Goal: Task Accomplishment & Management: Use online tool/utility

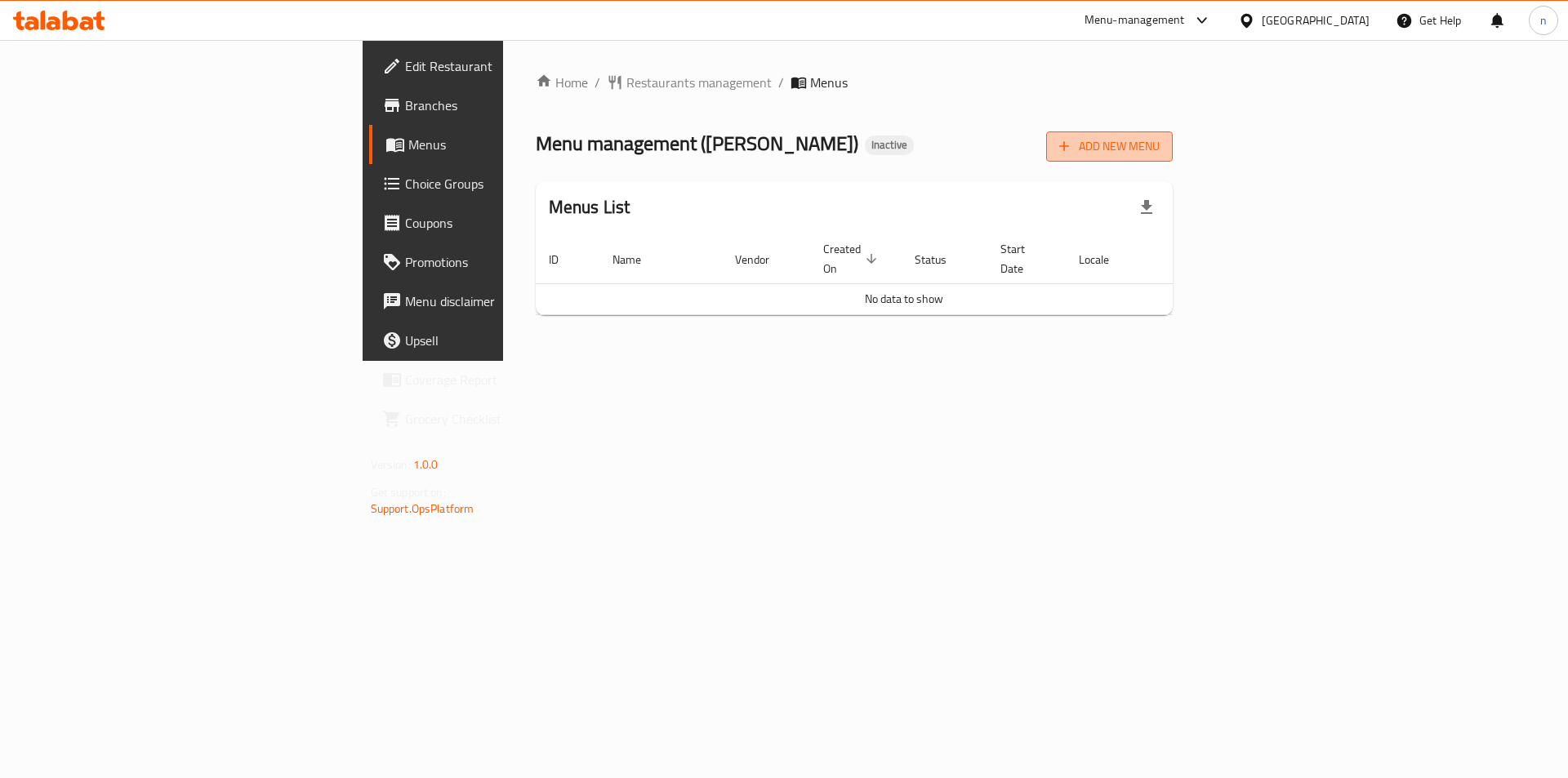
click at [1160, 140] on span "Add New Menu" at bounding box center [1109, 147] width 100 height 20
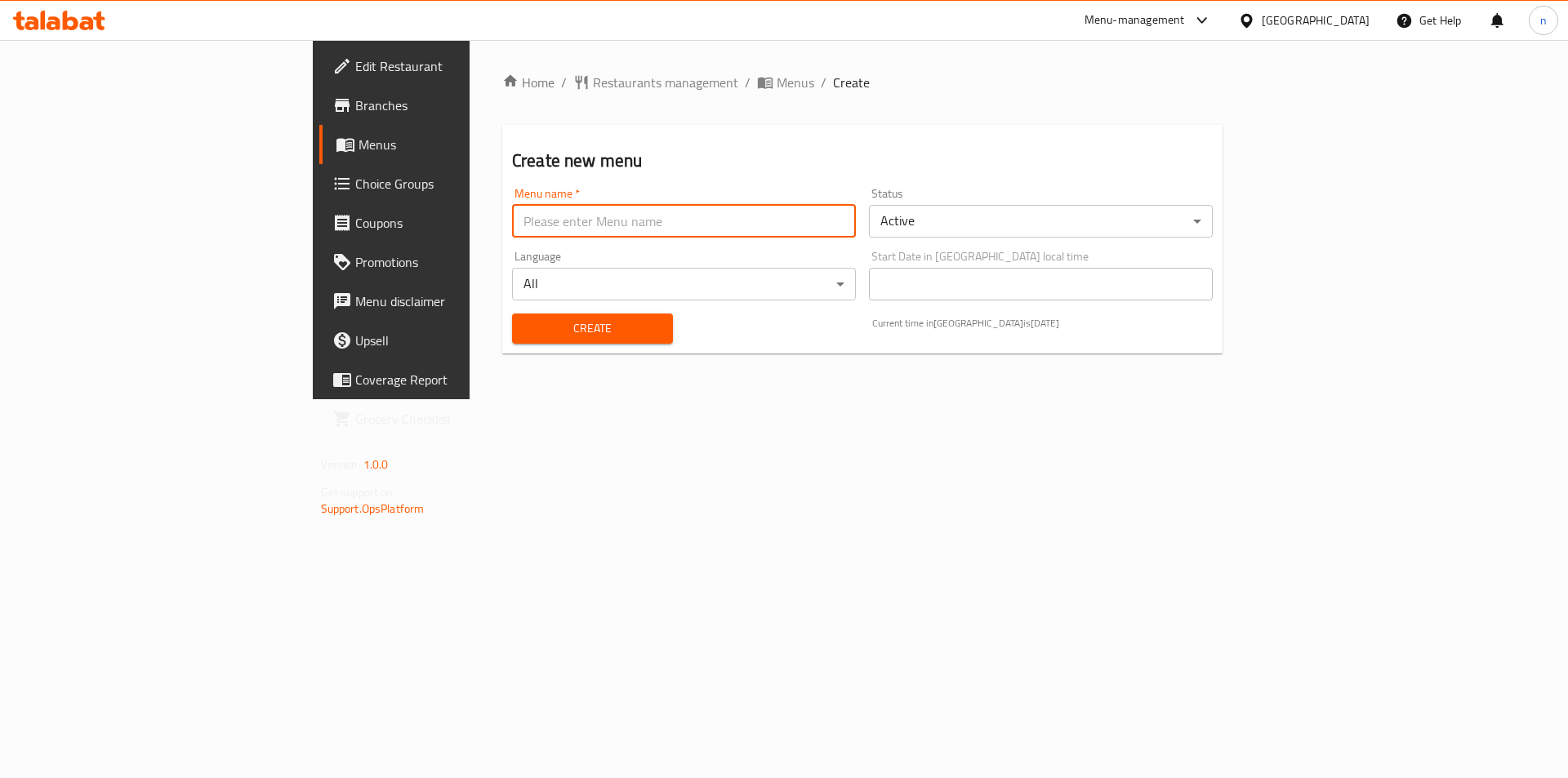
click at [512, 217] on input "text" at bounding box center [683, 221] width 343 height 33
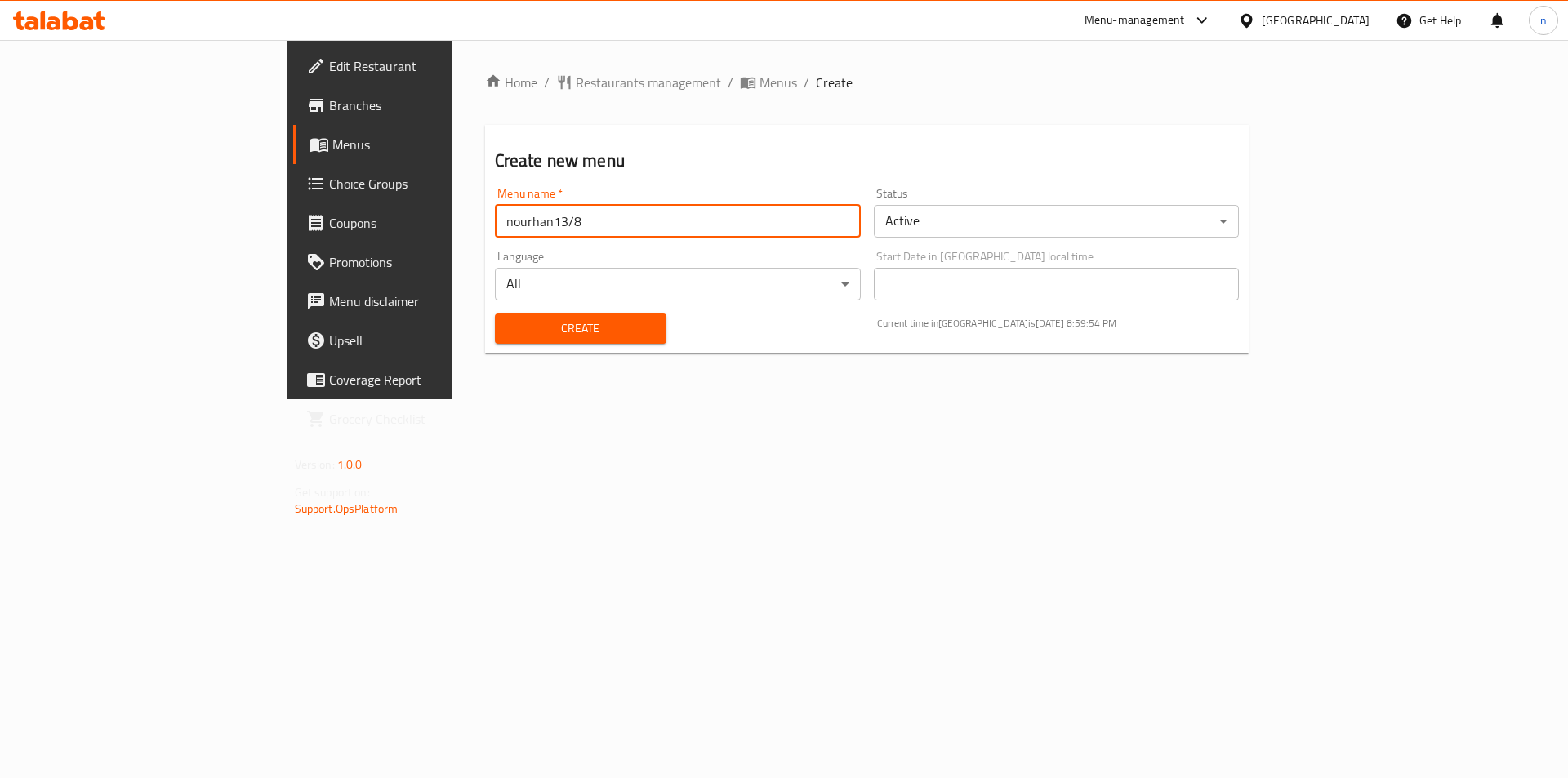
type input "nourhan13/8"
click at [507, 333] on span "Create" at bounding box center [580, 329] width 146 height 20
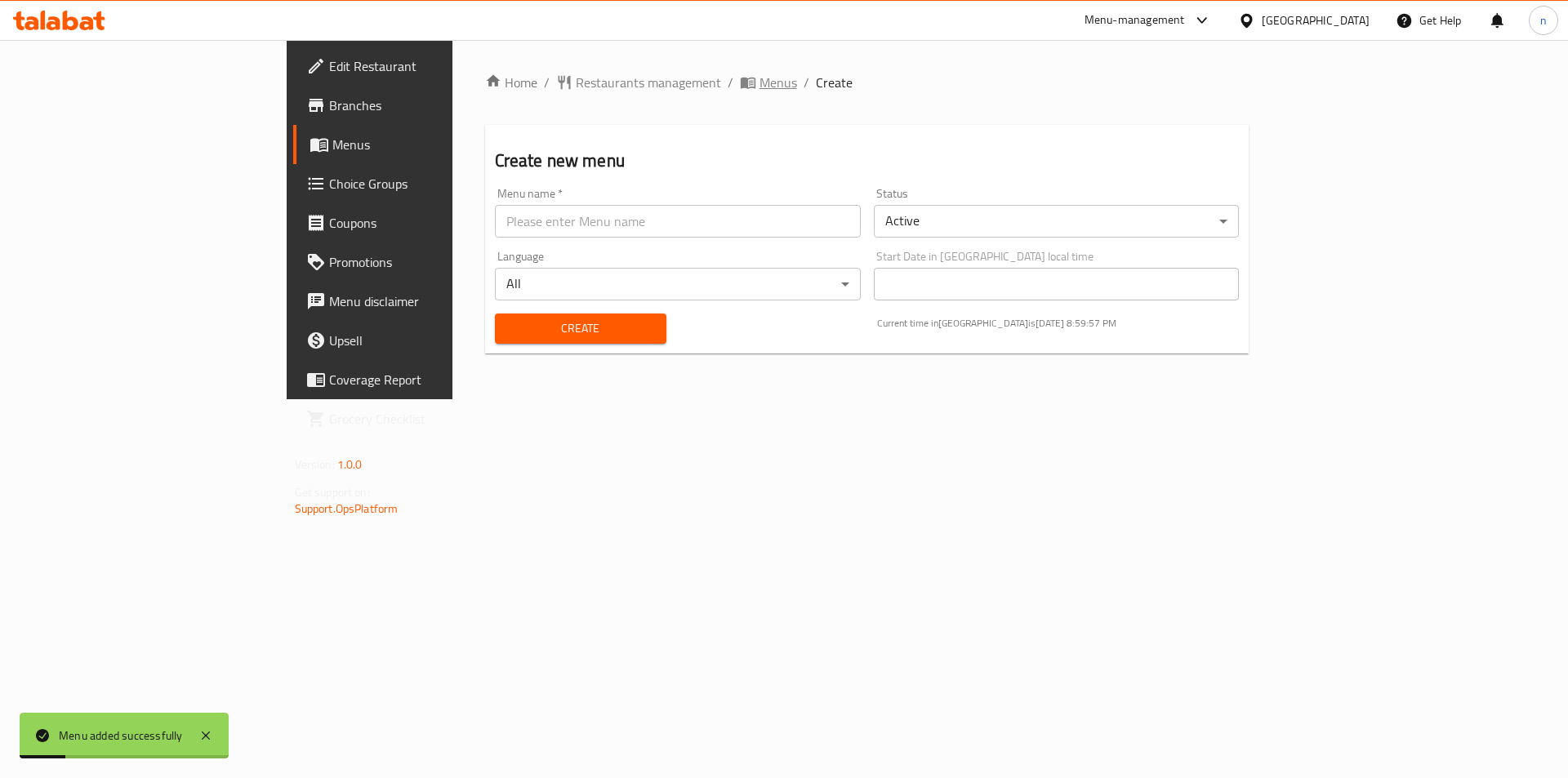
click at [759, 75] on span "Menus" at bounding box center [777, 83] width 37 height 20
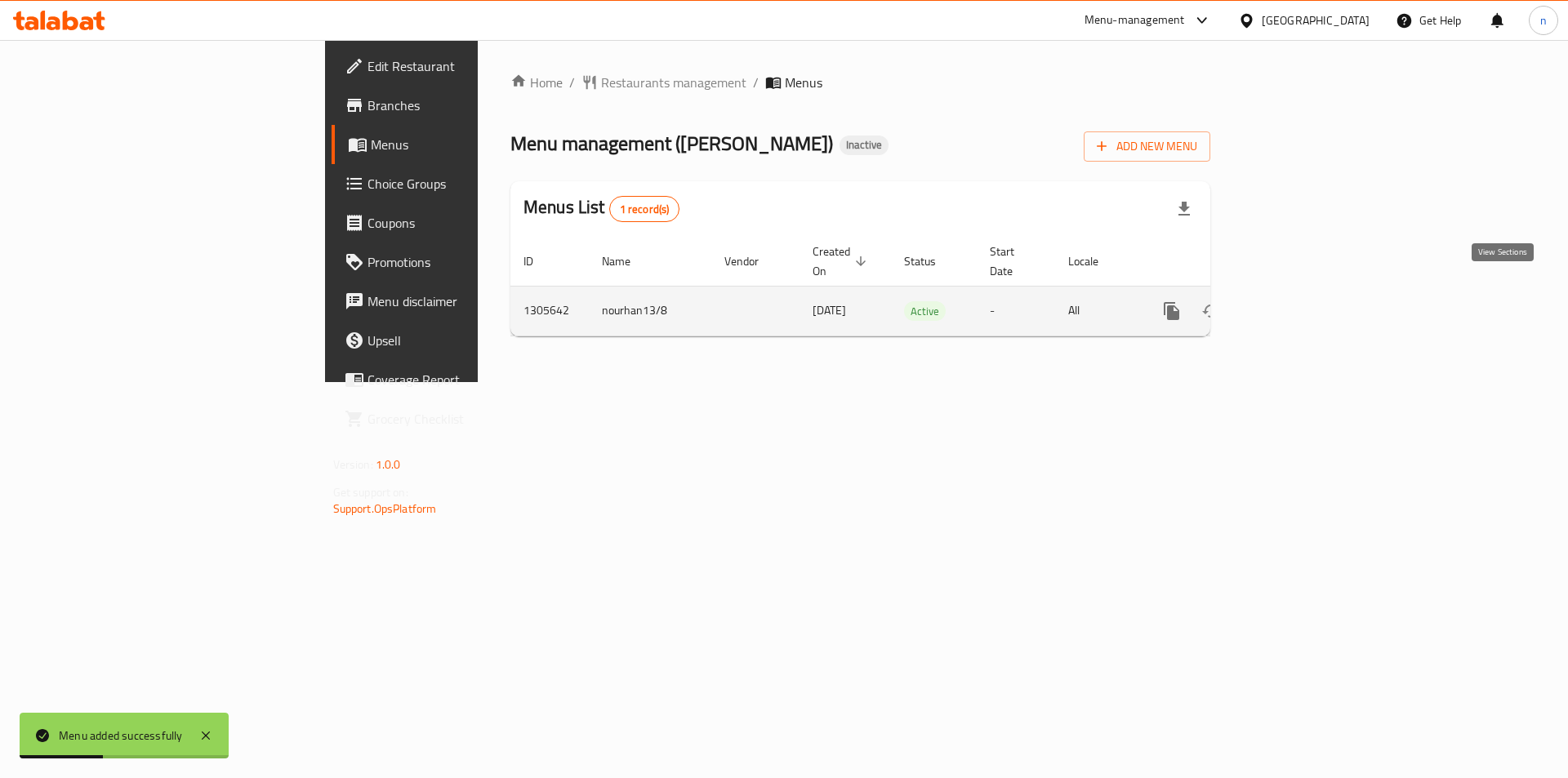
click at [1296, 303] on icon "enhanced table" at bounding box center [1289, 311] width 15 height 15
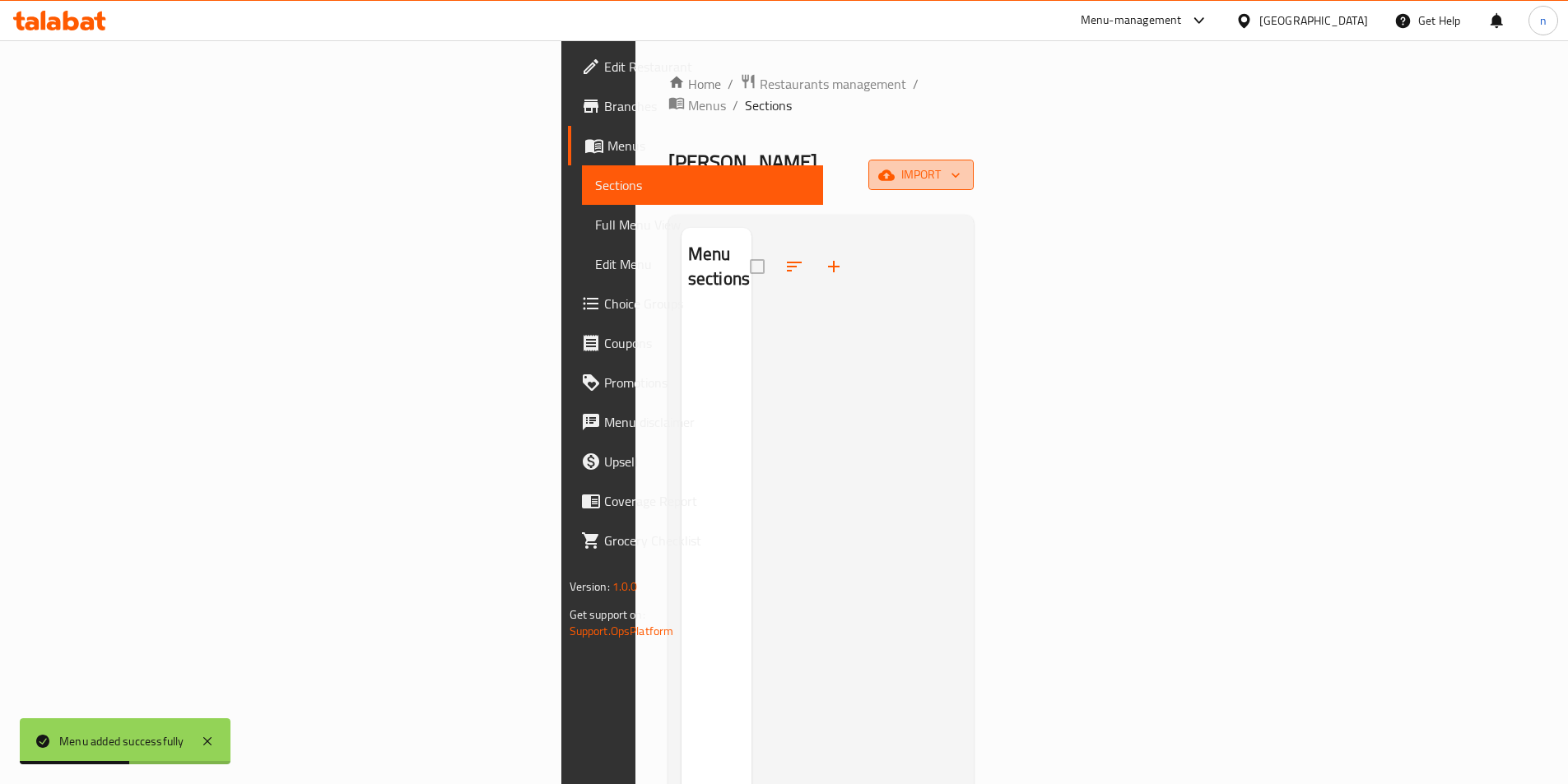
click at [961, 164] on span "import" at bounding box center [921, 174] width 79 height 20
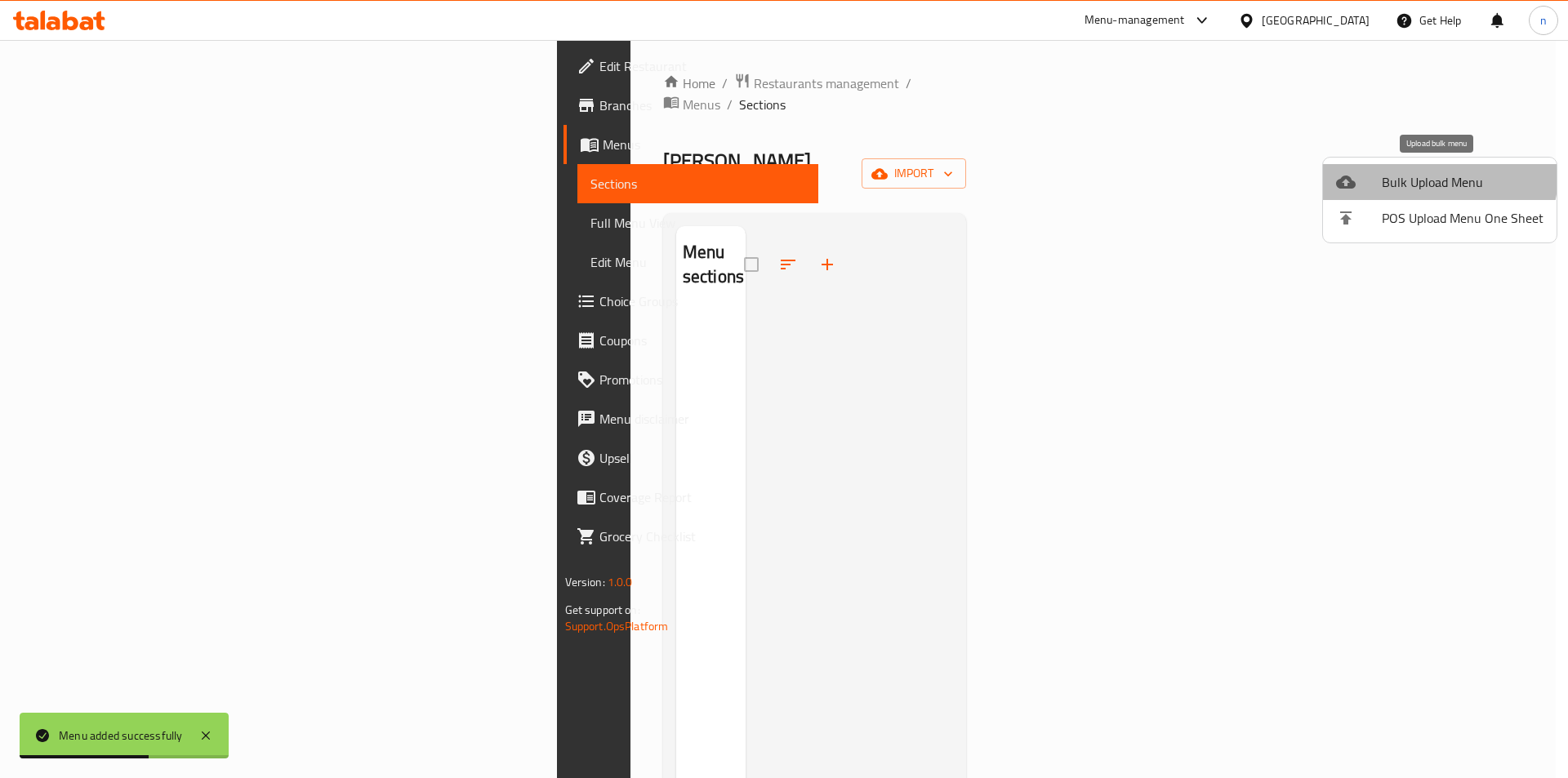
click at [1426, 172] on span "Bulk Upload Menu" at bounding box center [1461, 182] width 161 height 20
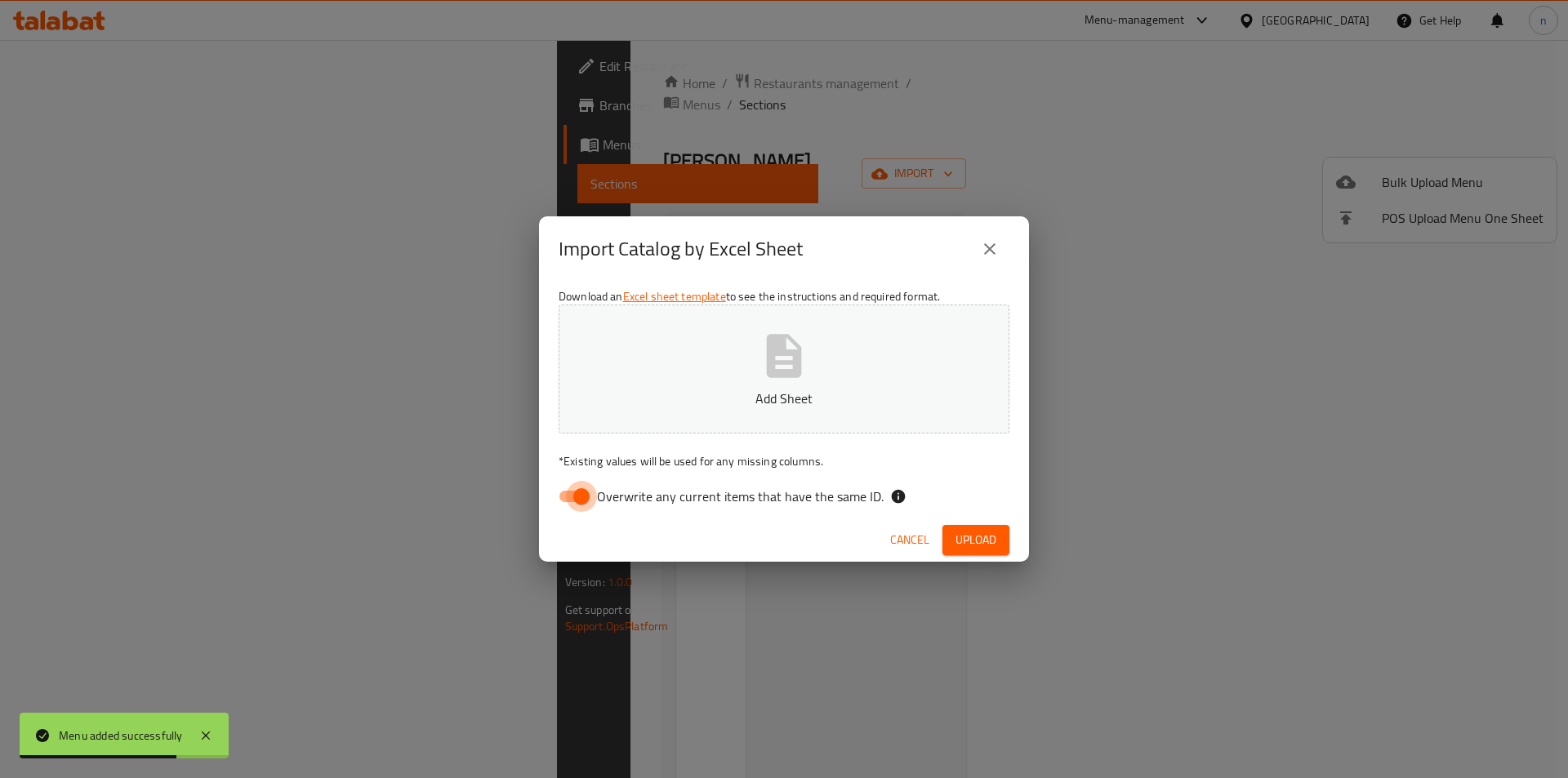
click at [578, 496] on input "Overwrite any current items that have the same ID." at bounding box center [581, 496] width 93 height 31
checkbox input "false"
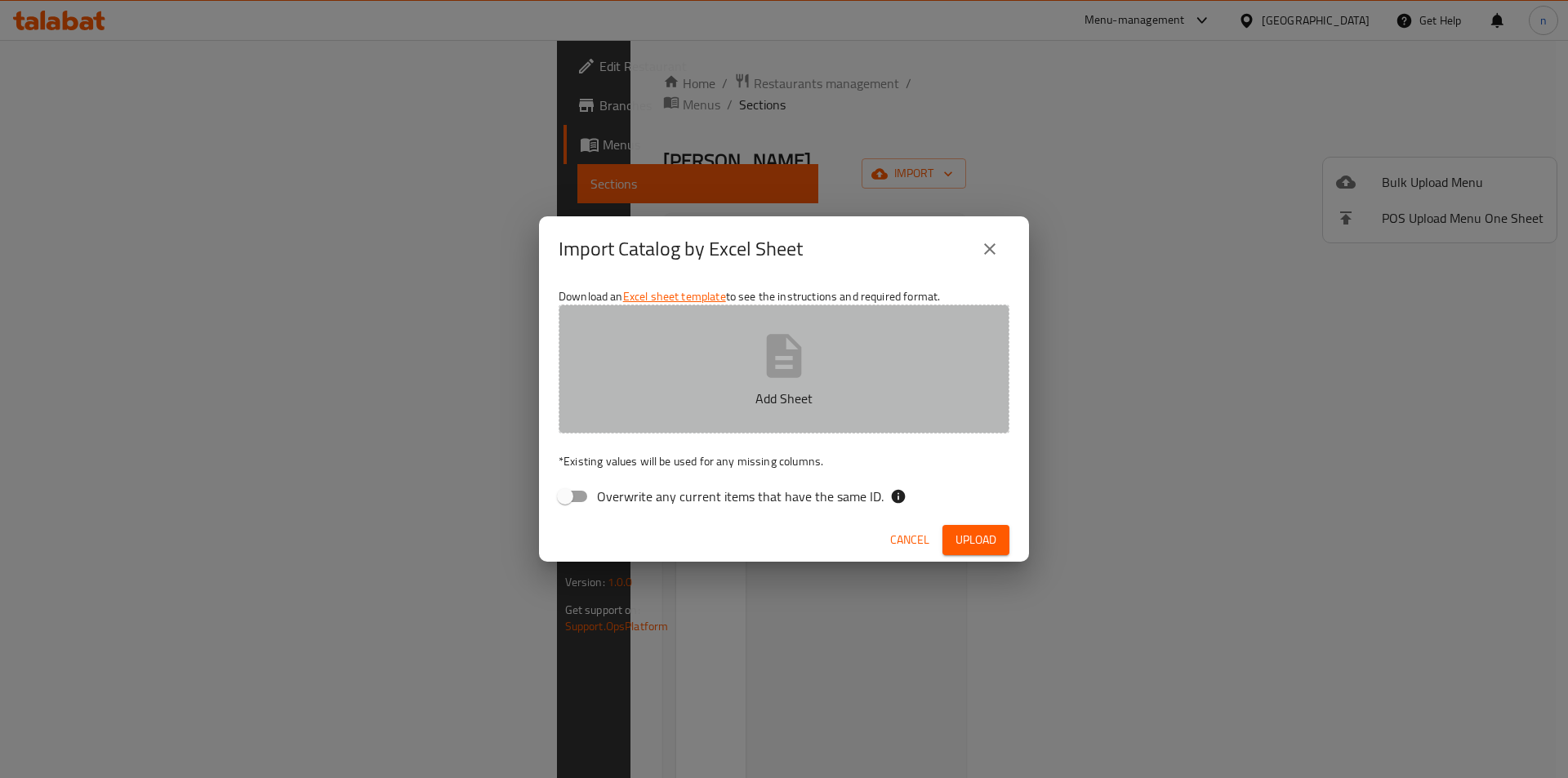
click at [667, 414] on button "Add Sheet" at bounding box center [784, 369] width 451 height 129
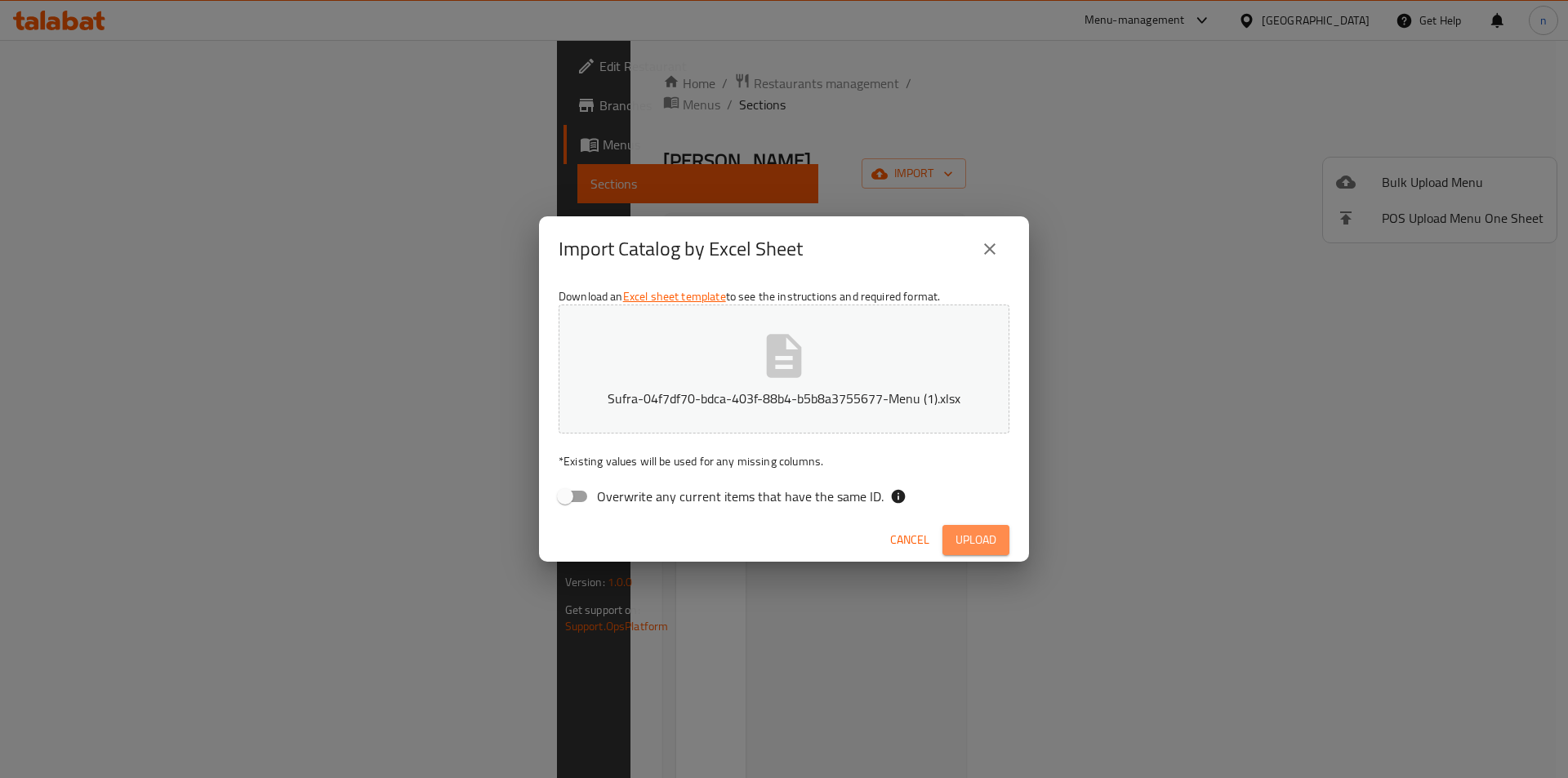
click at [953, 540] on button "Upload" at bounding box center [975, 539] width 67 height 30
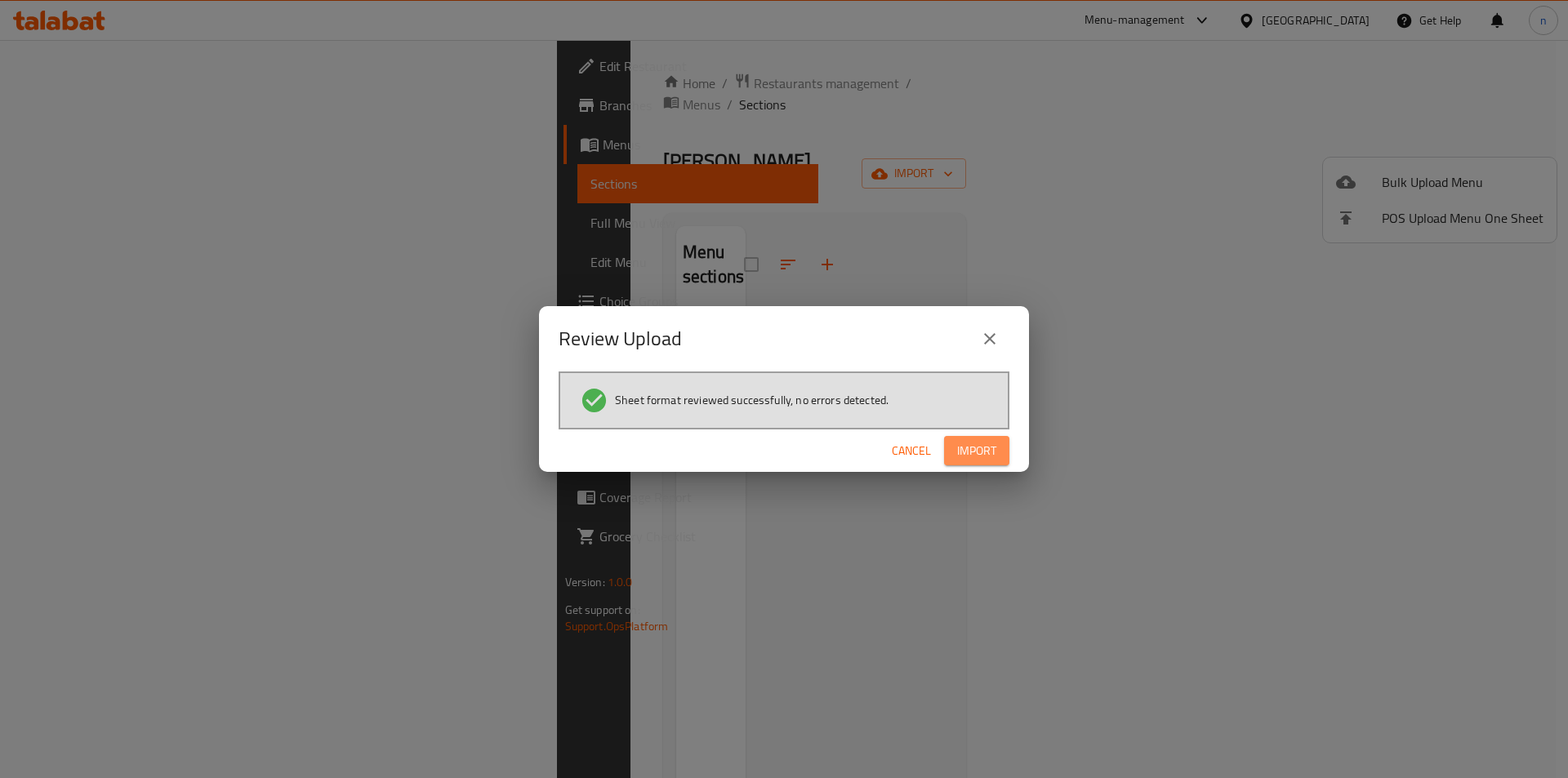
click at [998, 446] on button "Import" at bounding box center [977, 451] width 66 height 30
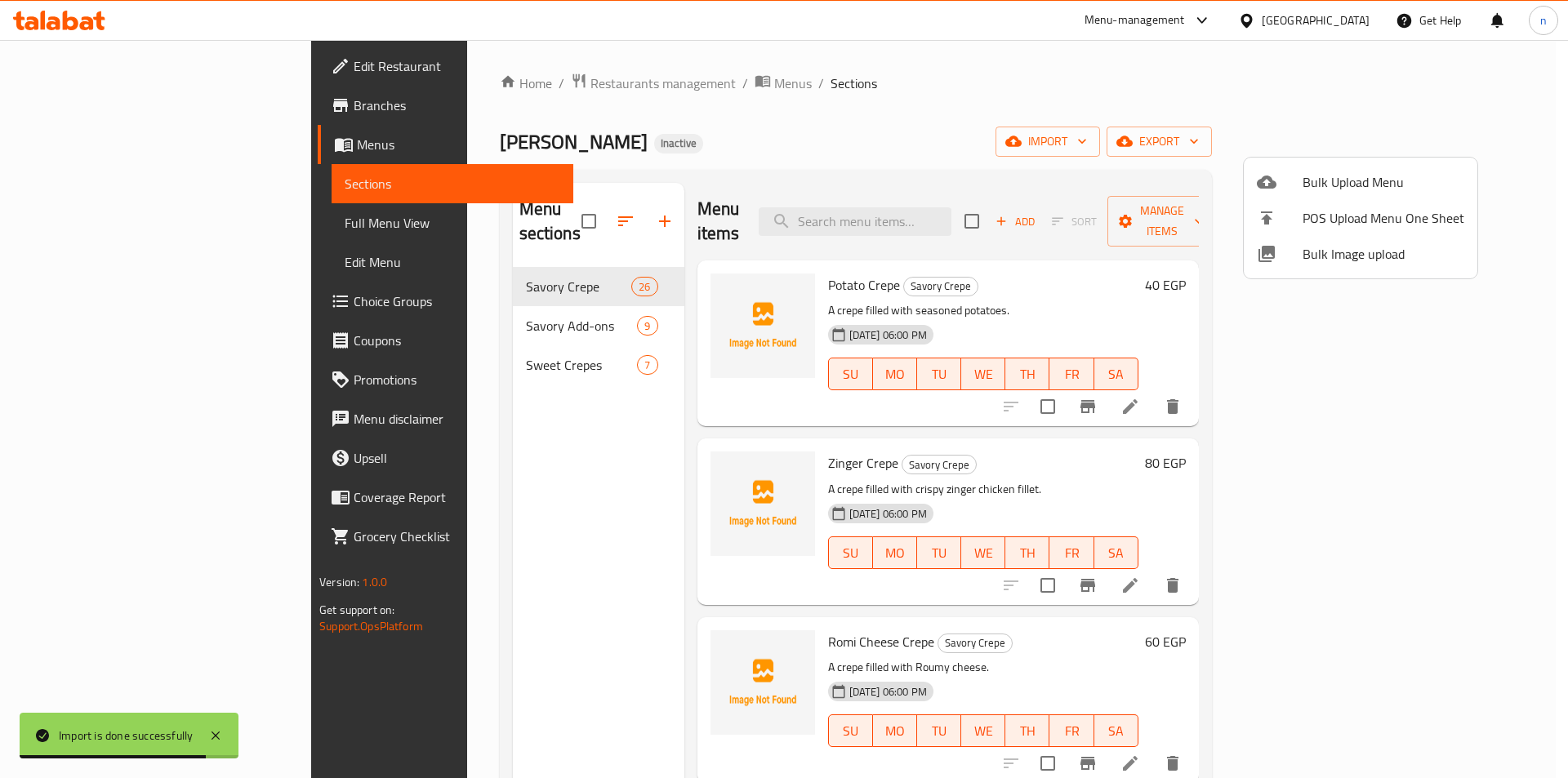
click at [414, 259] on div at bounding box center [784, 389] width 1568 height 778
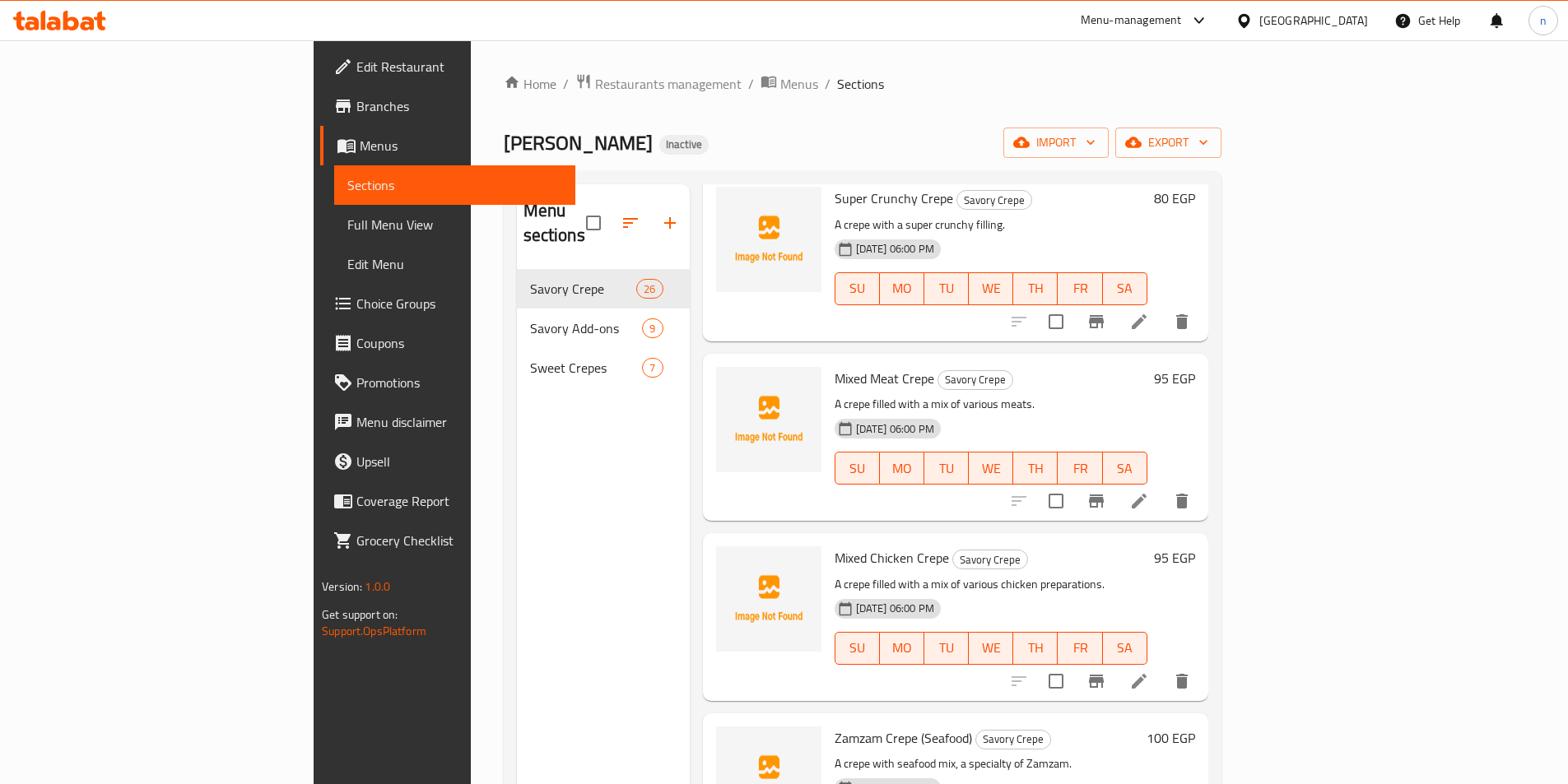
scroll to position [3833, 0]
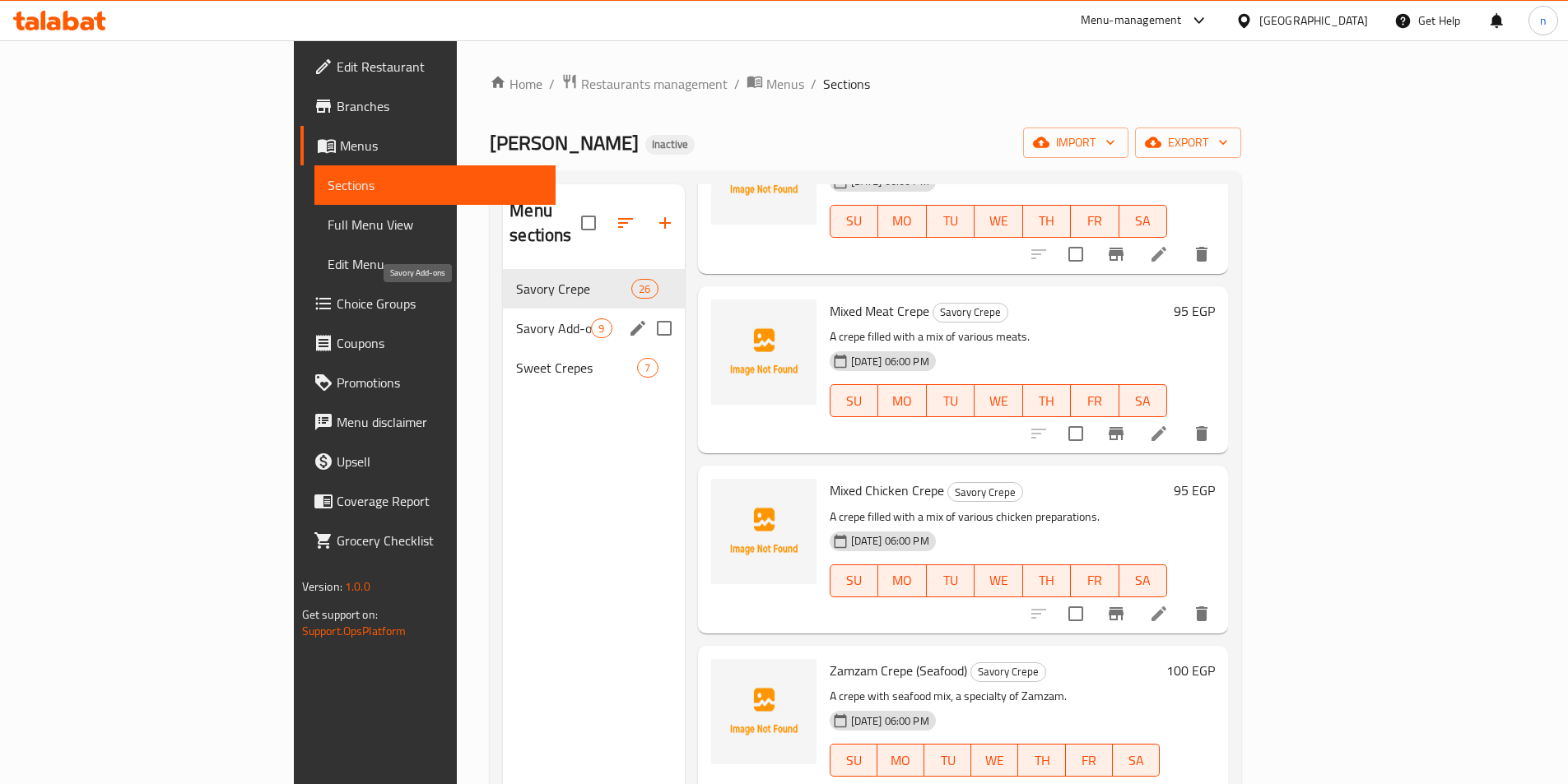
click at [516, 319] on span "Savory Add-ons" at bounding box center [554, 329] width 75 height 20
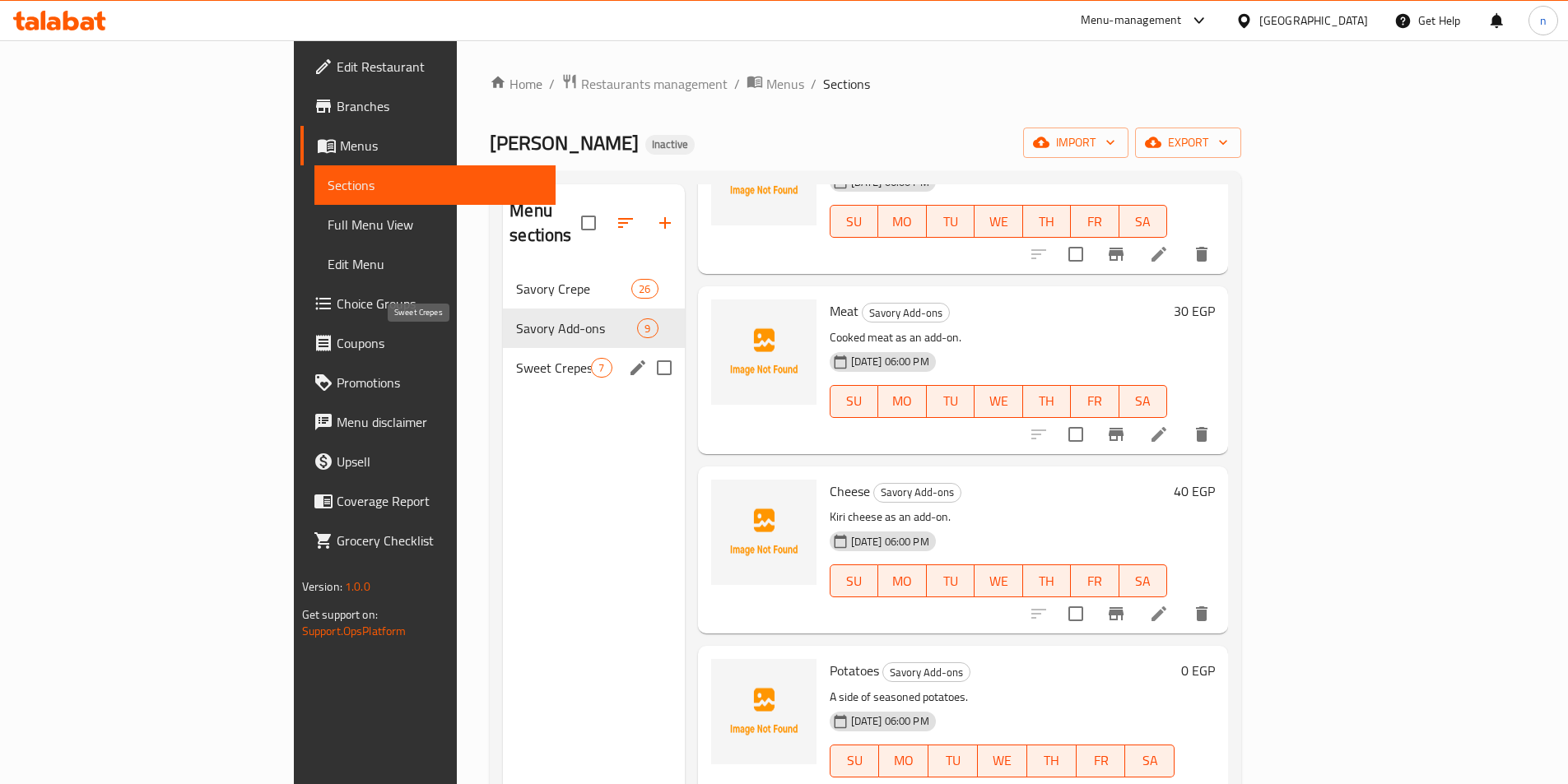
click at [516, 358] on span "Sweet Crepes" at bounding box center [554, 368] width 75 height 20
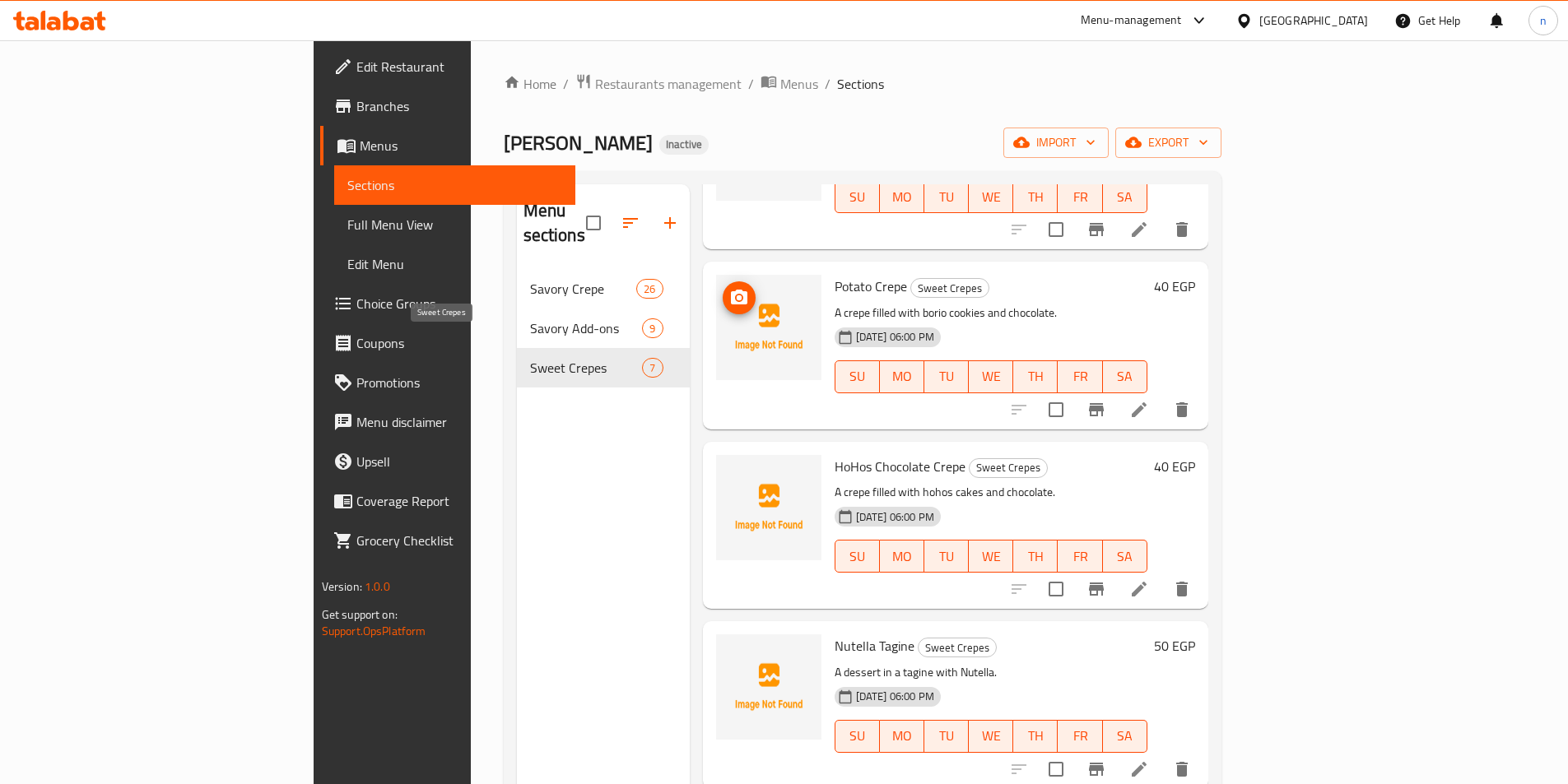
scroll to position [515, 0]
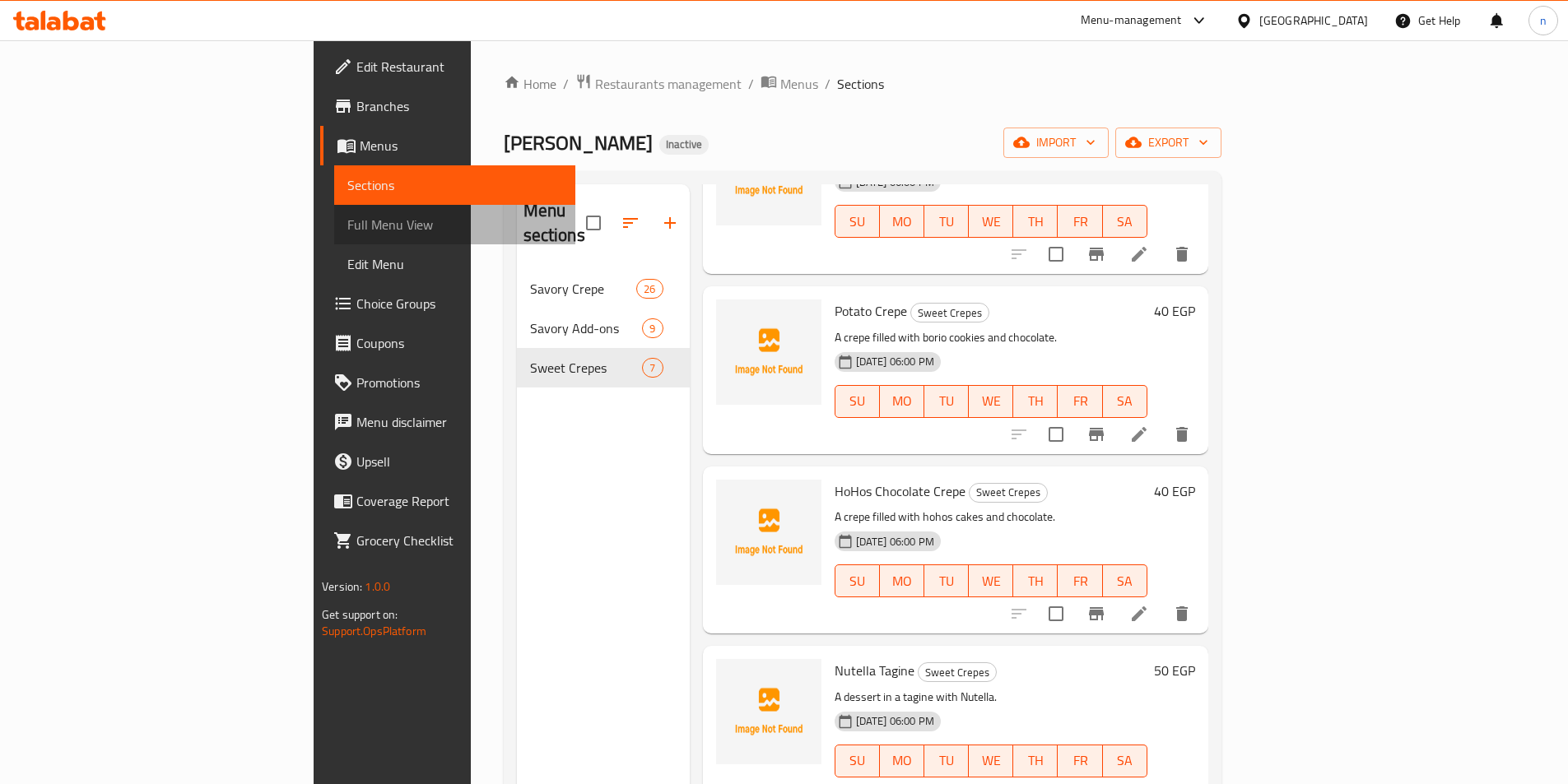
click at [347, 218] on span "Full Menu View" at bounding box center [455, 225] width 215 height 20
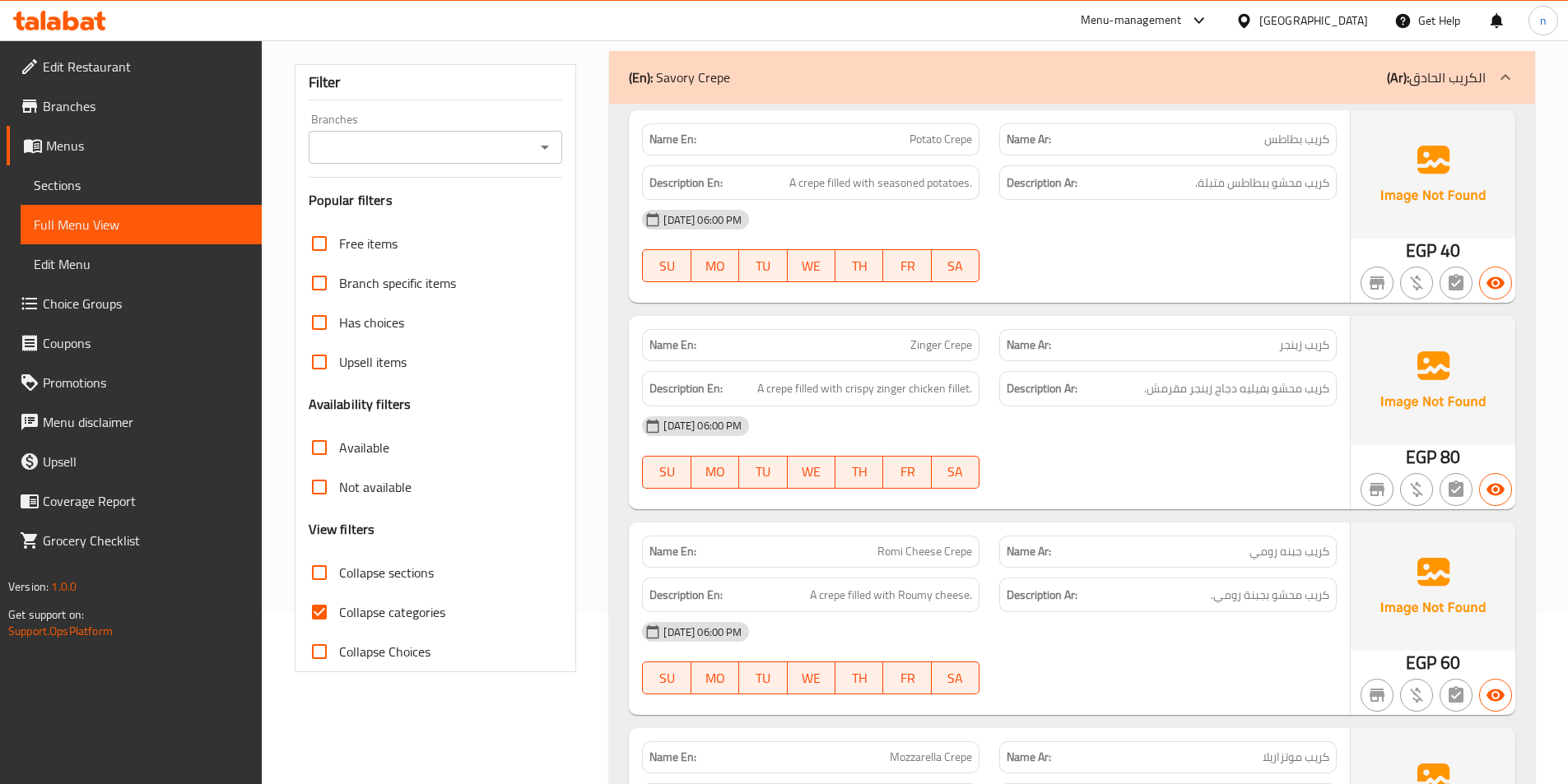
scroll to position [247, 0]
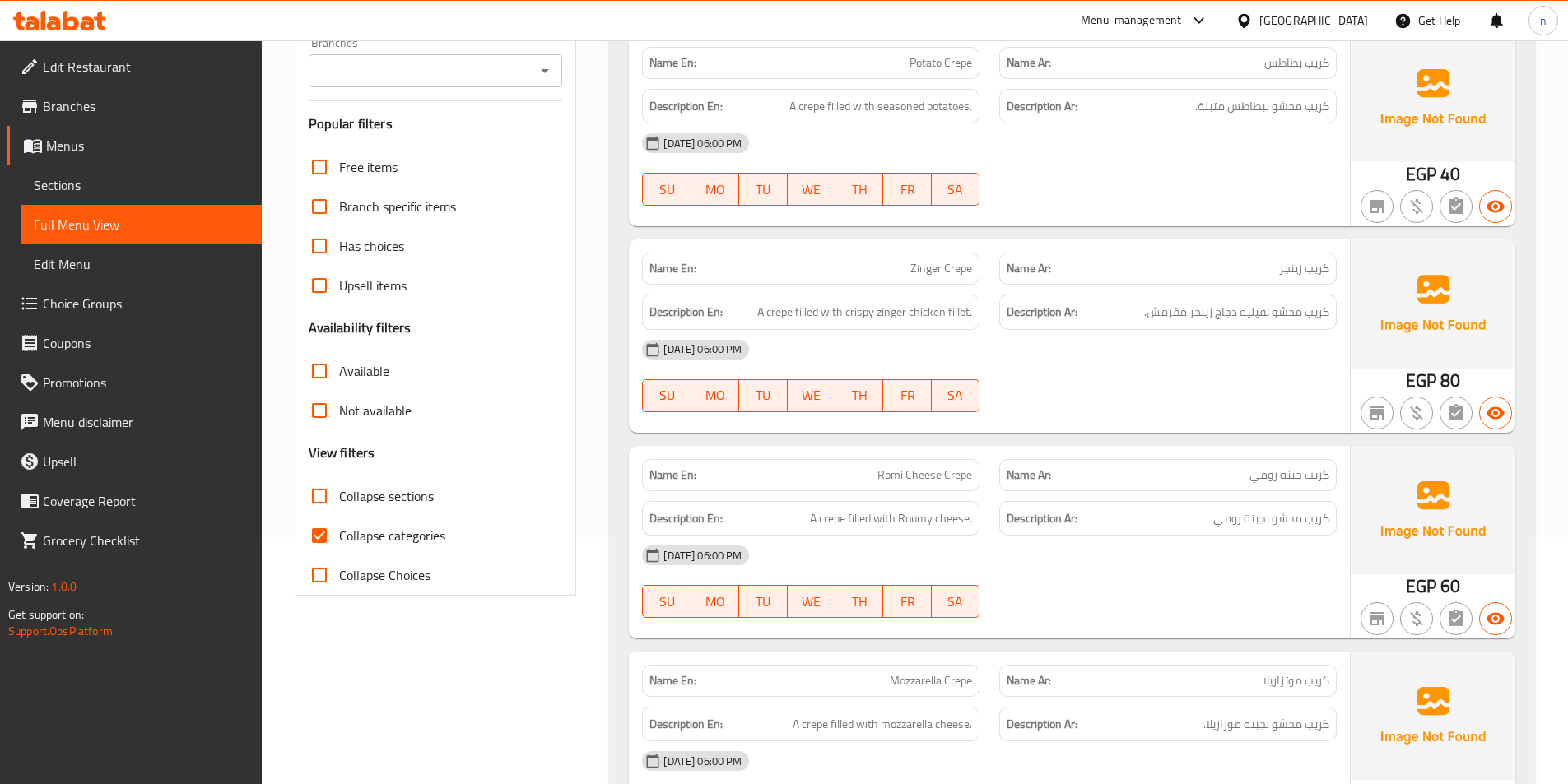
click at [317, 535] on input "Collapse categories" at bounding box center [319, 535] width 39 height 39
checkbox input "false"
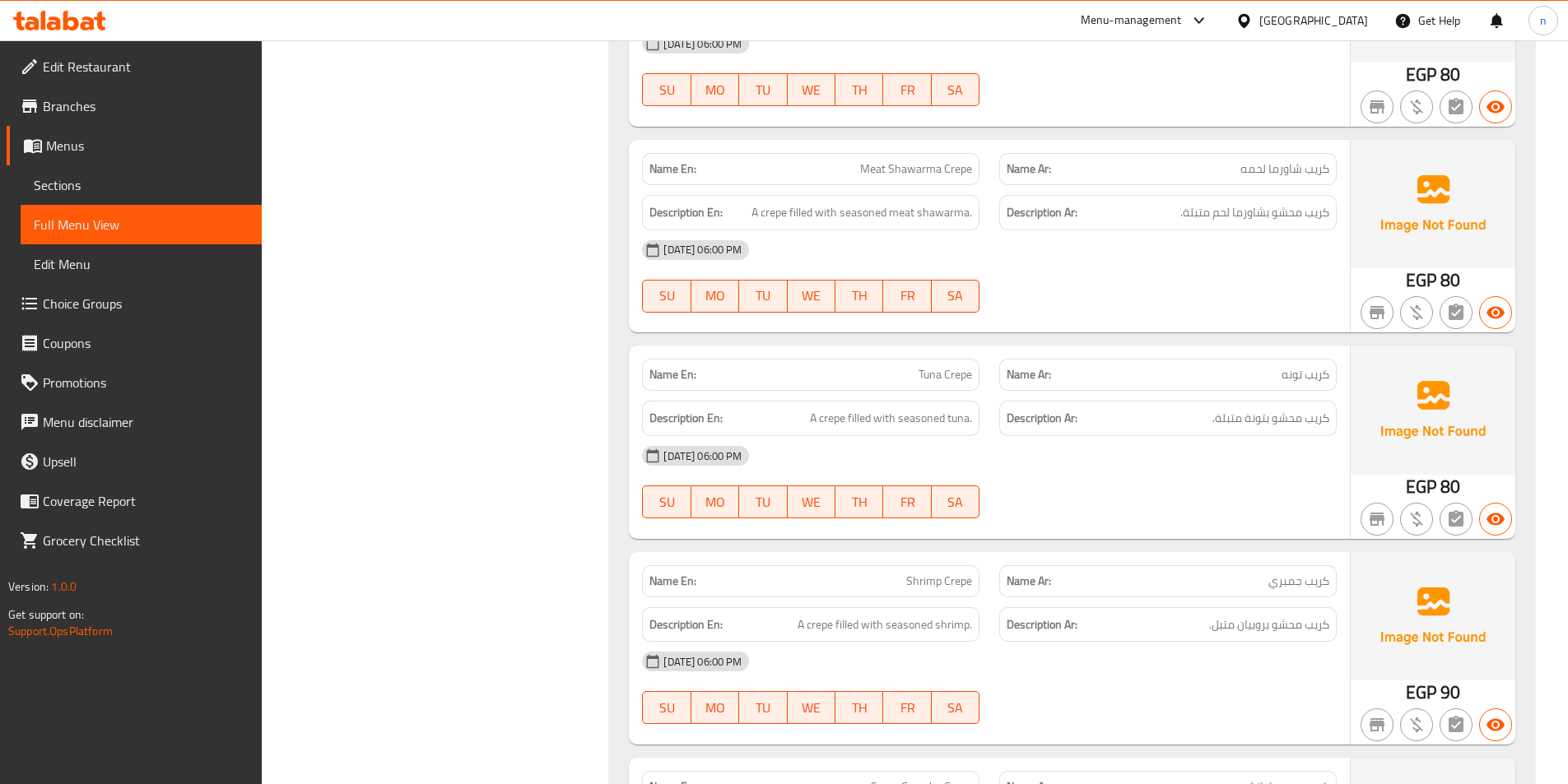
scroll to position [0, 0]
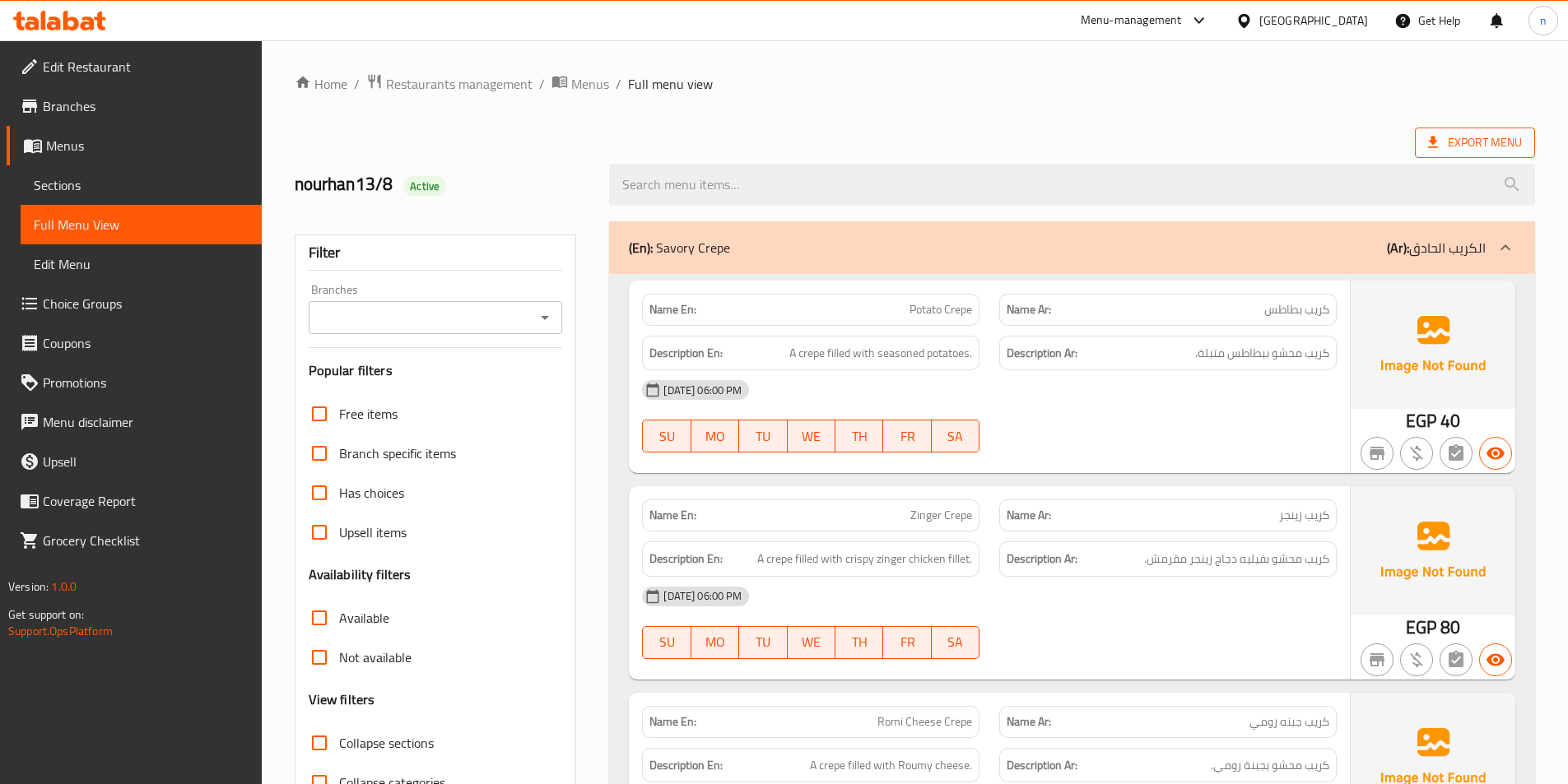
click at [1448, 141] on span "Export Menu" at bounding box center [1475, 142] width 94 height 20
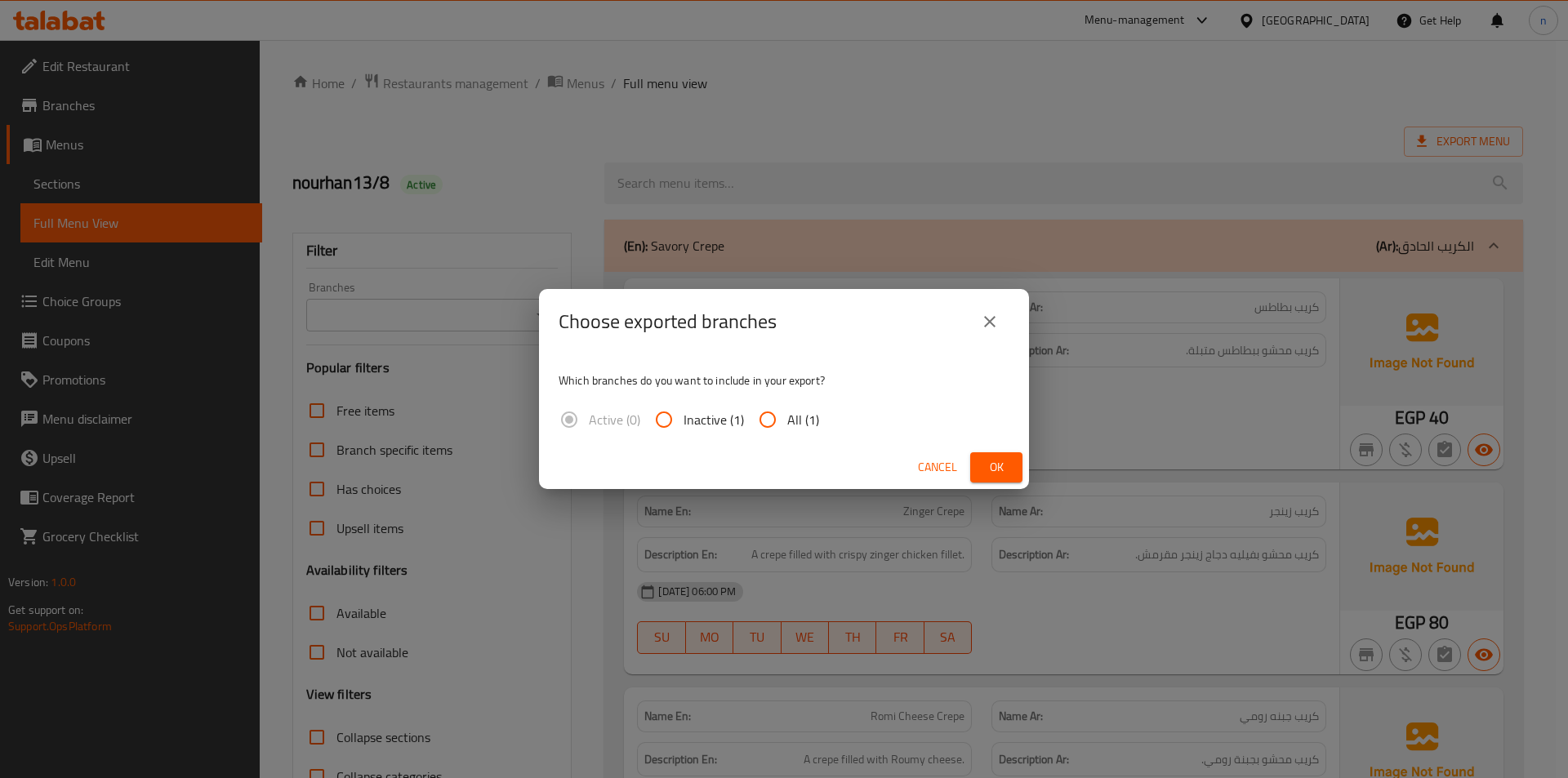
click at [766, 413] on input "All (1)" at bounding box center [767, 419] width 39 height 39
radio input "true"
click at [1001, 469] on span "Ok" at bounding box center [996, 467] width 26 height 20
